Goal: Check status: Check status

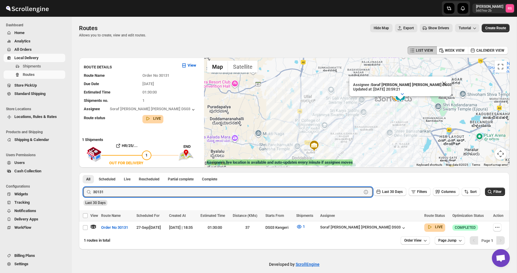
click at [111, 190] on input "30131" at bounding box center [227, 192] width 268 height 10
type input "30133"
click at [83, 172] on button "Submit" at bounding box center [91, 175] width 17 height 6
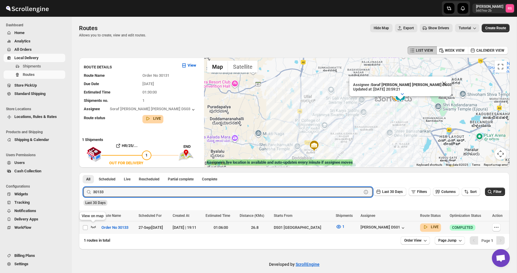
click at [94, 227] on icon "button" at bounding box center [93, 227] width 5 height 2
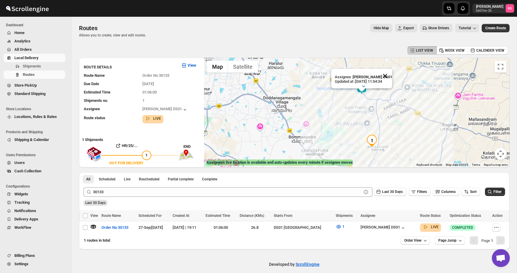
click at [388, 75] on button "Close" at bounding box center [385, 76] width 14 height 14
click at [364, 111] on div at bounding box center [356, 112] width 305 height 109
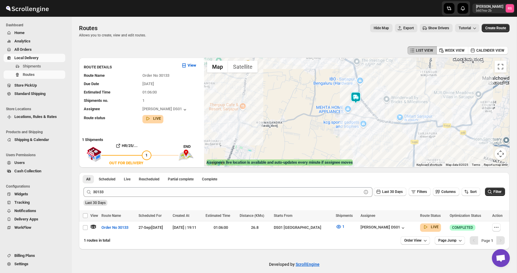
drag, startPoint x: 350, startPoint y: 126, endPoint x: 342, endPoint y: 95, distance: 31.3
click at [342, 95] on div at bounding box center [356, 112] width 305 height 109
drag, startPoint x: 342, startPoint y: 95, endPoint x: 347, endPoint y: 109, distance: 15.0
click at [347, 109] on div at bounding box center [356, 112] width 305 height 109
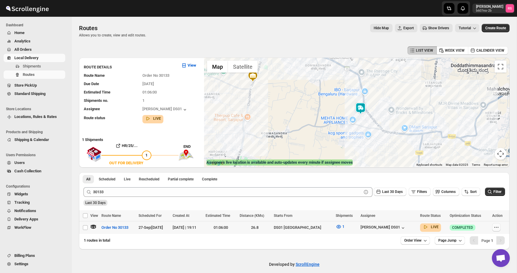
click at [496, 226] on icon "button" at bounding box center [496, 228] width 6 height 6
checkbox input "true"
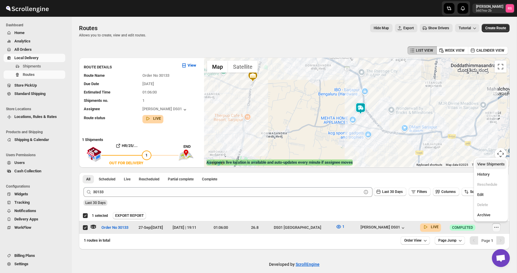
click at [495, 166] on span "View Shipments" at bounding box center [491, 164] width 28 height 4
checkbox input "false"
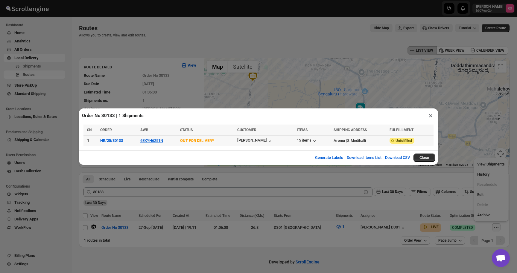
click at [138, 141] on td "HR/25/30133" at bounding box center [118, 140] width 40 height 10
click at [144, 141] on button "6EXYH6251N" at bounding box center [151, 140] width 23 height 4
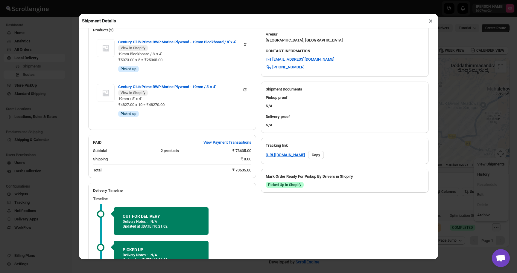
scroll to position [207, 0]
drag, startPoint x: 168, startPoint y: 227, endPoint x: 198, endPoint y: 227, distance: 29.3
click at [198, 227] on p "Updated at : [DATE] | 10:21:02" at bounding box center [161, 226] width 77 height 5
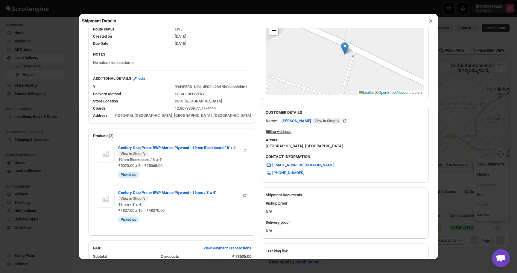
scroll to position [0, 0]
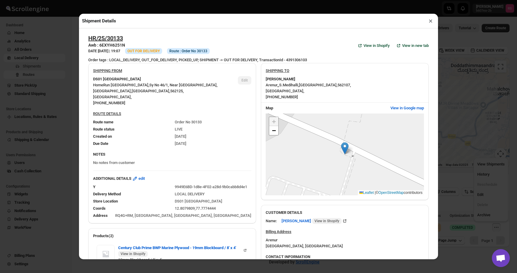
click at [429, 21] on button "×" at bounding box center [430, 21] width 9 height 8
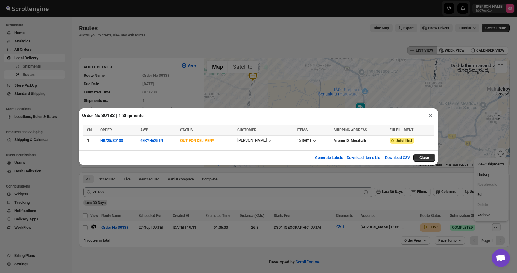
click at [429, 117] on button "×" at bounding box center [430, 116] width 9 height 8
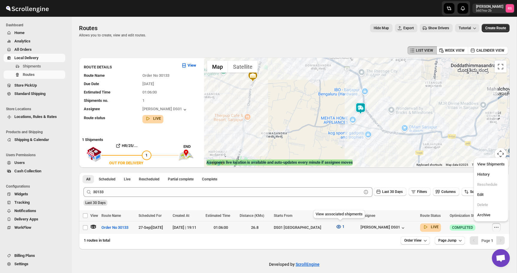
click at [338, 226] on icon "button" at bounding box center [338, 227] width 6 height 6
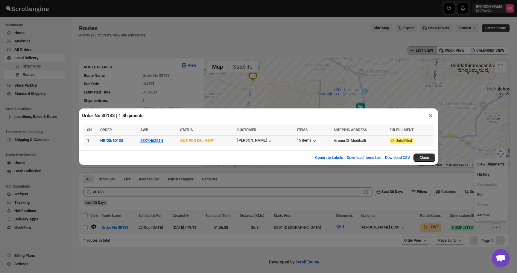
click at [307, 138] on div "15 items" at bounding box center [313, 141] width 33 height 7
click at [307, 138] on div "15 items" at bounding box center [307, 141] width 21 height 6
click at [431, 117] on button "×" at bounding box center [430, 116] width 9 height 8
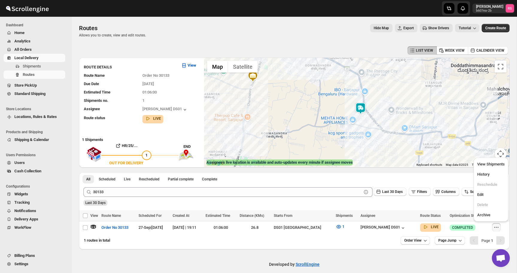
click at [422, 202] on div "Last 30 Days" at bounding box center [293, 201] width 422 height 10
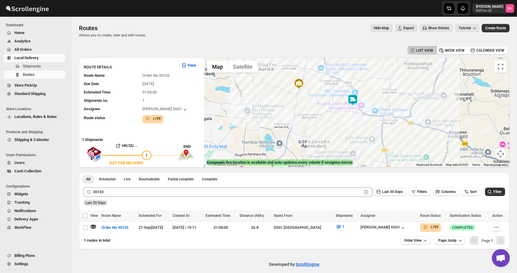
drag, startPoint x: 366, startPoint y: 115, endPoint x: 366, endPoint y: 100, distance: 15.2
click at [366, 100] on div at bounding box center [356, 112] width 305 height 109
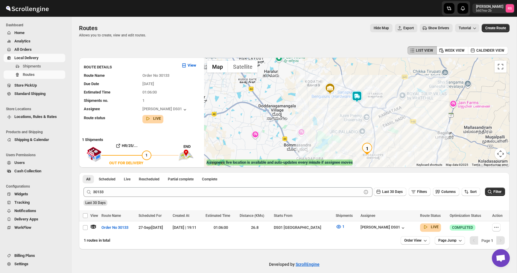
drag, startPoint x: 356, startPoint y: 116, endPoint x: 356, endPoint y: 113, distance: 3.3
click at [356, 113] on div at bounding box center [356, 112] width 305 height 109
click at [354, 97] on img at bounding box center [357, 97] width 12 height 12
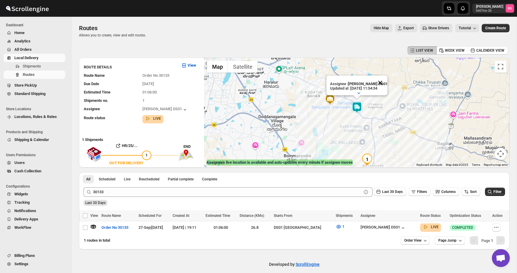
click at [381, 82] on button "Close" at bounding box center [380, 83] width 14 height 14
click at [360, 106] on img at bounding box center [357, 108] width 12 height 12
click at [358, 106] on img at bounding box center [357, 108] width 12 height 12
click at [381, 80] on button "Close" at bounding box center [380, 83] width 14 height 14
click at [359, 106] on img at bounding box center [357, 108] width 12 height 12
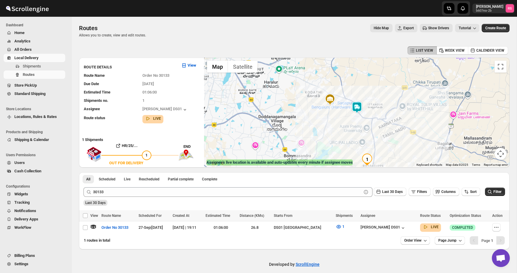
click at [359, 107] on img at bounding box center [357, 108] width 12 height 12
click at [380, 80] on button "Close" at bounding box center [380, 83] width 14 height 14
click at [359, 109] on img at bounding box center [357, 108] width 12 height 12
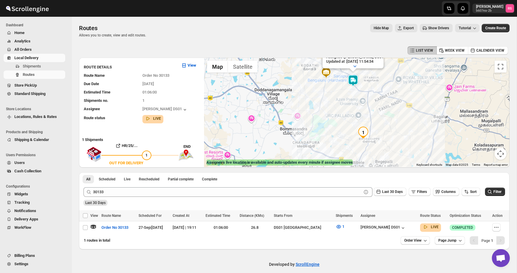
drag, startPoint x: 353, startPoint y: 127, endPoint x: 349, endPoint y: 100, distance: 28.1
click at [349, 100] on div "Assignee : [PERSON_NAME] DS01 Updated at : [DATE] 11:54:34 Duty mode Enabled Ba…" at bounding box center [356, 112] width 305 height 109
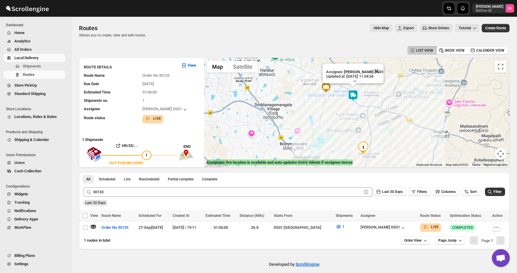
drag, startPoint x: 369, startPoint y: 72, endPoint x: 369, endPoint y: 87, distance: 15.5
click at [369, 87] on div "Assignee : [PERSON_NAME] DS01 Updated at : [DATE] 11:54:34 Duty mode Enabled Ba…" at bounding box center [356, 112] width 305 height 109
click at [378, 71] on button "Close" at bounding box center [376, 71] width 14 height 14
click at [354, 90] on div "To navigate, press the arrow keys." at bounding box center [356, 112] width 305 height 109
click at [354, 90] on img at bounding box center [353, 96] width 12 height 12
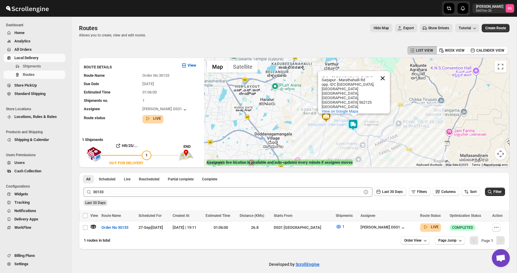
click at [380, 81] on button "Close" at bounding box center [382, 78] width 14 height 14
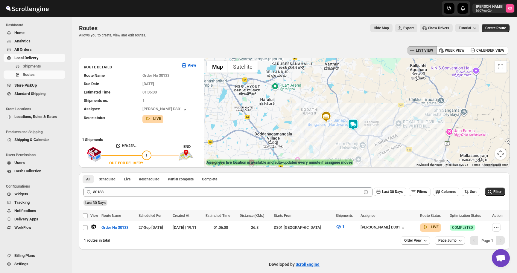
click at [352, 125] on img at bounding box center [353, 125] width 12 height 12
click at [378, 99] on button "Close" at bounding box center [376, 100] width 14 height 14
click at [397, 229] on div "[PERSON_NAME] DS01" at bounding box center [382, 228] width 45 height 6
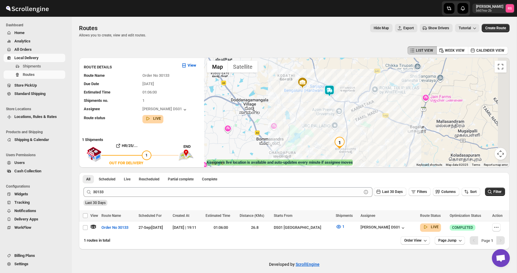
drag, startPoint x: 346, startPoint y: 149, endPoint x: 315, endPoint y: 104, distance: 54.6
click at [315, 104] on div at bounding box center [356, 112] width 305 height 109
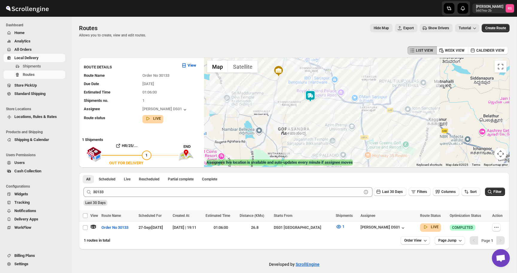
drag, startPoint x: 315, startPoint y: 90, endPoint x: 317, endPoint y: 101, distance: 11.3
click at [317, 101] on div at bounding box center [356, 112] width 305 height 109
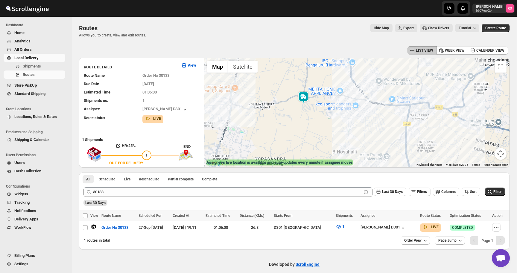
click at [305, 99] on div at bounding box center [356, 112] width 305 height 109
click at [346, 77] on img at bounding box center [348, 80] width 12 height 12
click at [348, 79] on img at bounding box center [348, 80] width 12 height 12
